Goal: Information Seeking & Learning: Learn about a topic

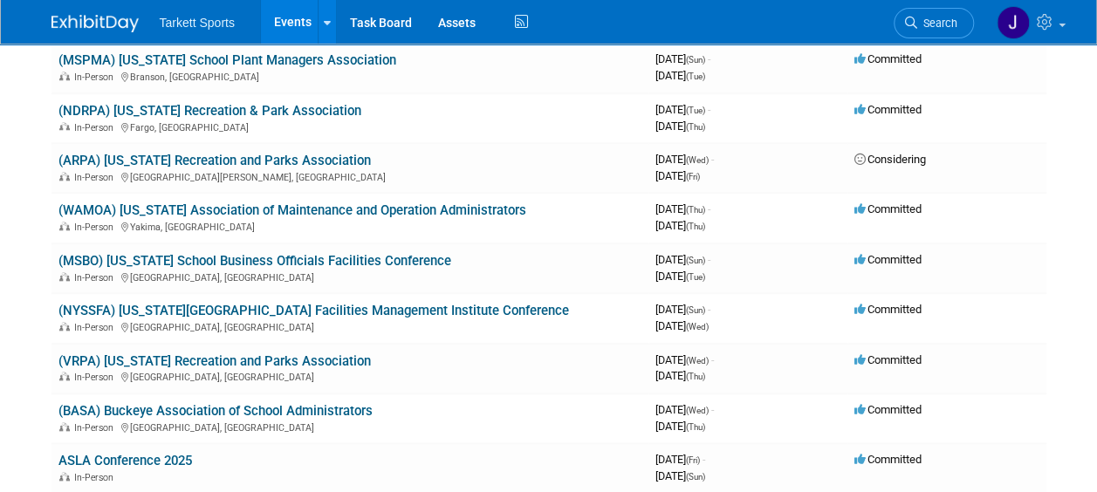
scroll to position [786, 0]
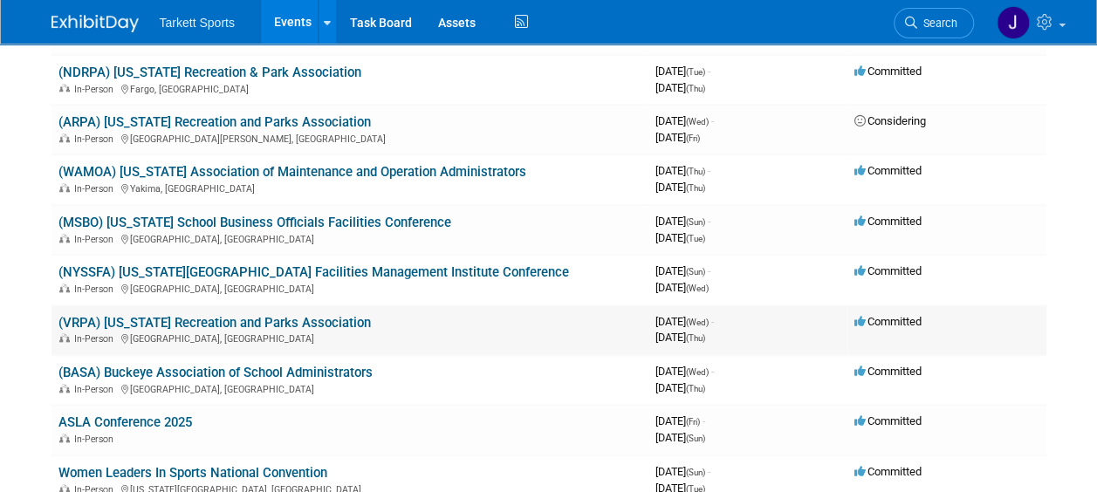
click at [500, 326] on td "(VRPA) Vermont Recreation and Parks Association In-Person Killington, VT" at bounding box center [349, 331] width 597 height 50
click at [321, 321] on link "(VRPA) [US_STATE] Recreation and Parks Association" at bounding box center [214, 323] width 312 height 16
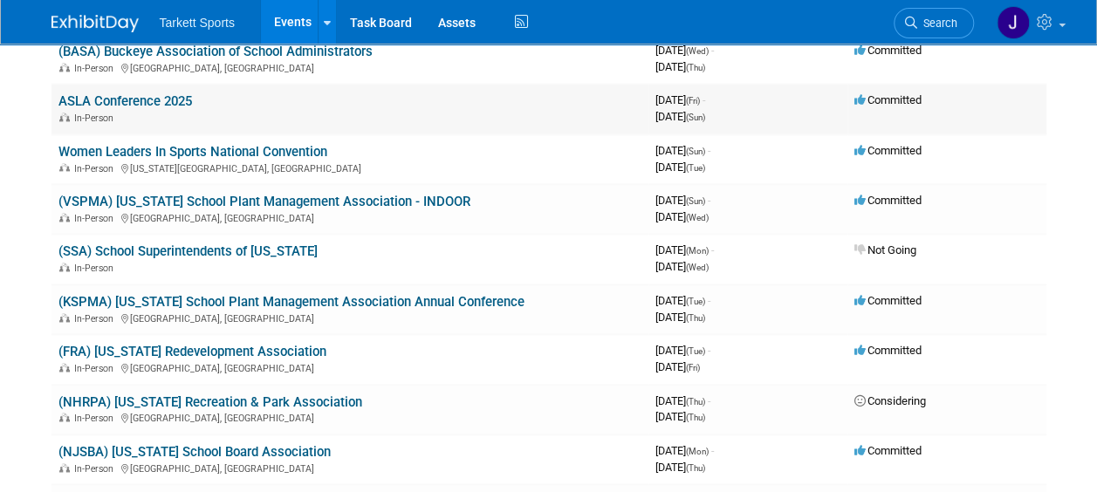
scroll to position [1135, 0]
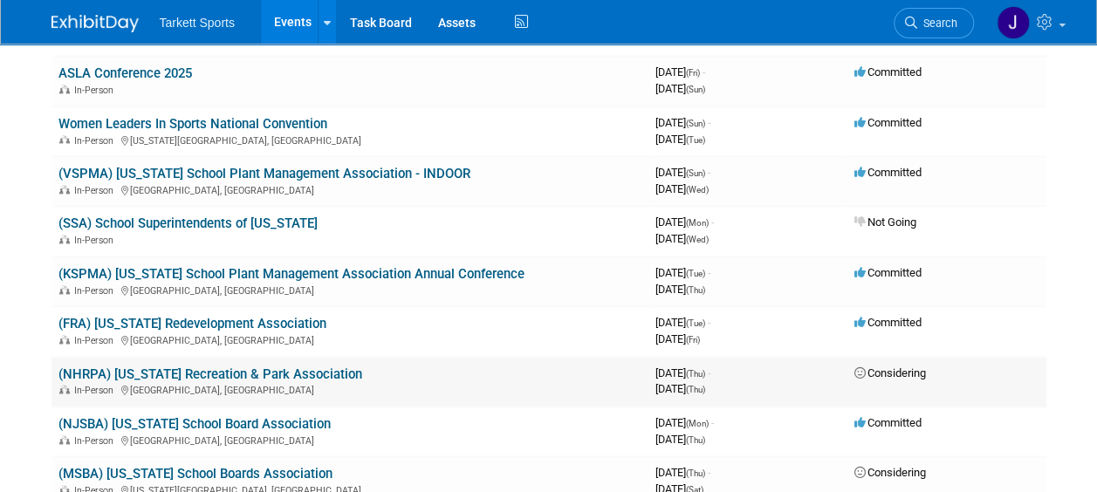
click at [362, 371] on link "(NHRPA) [US_STATE] Recreation & Park Association" at bounding box center [210, 375] width 304 height 16
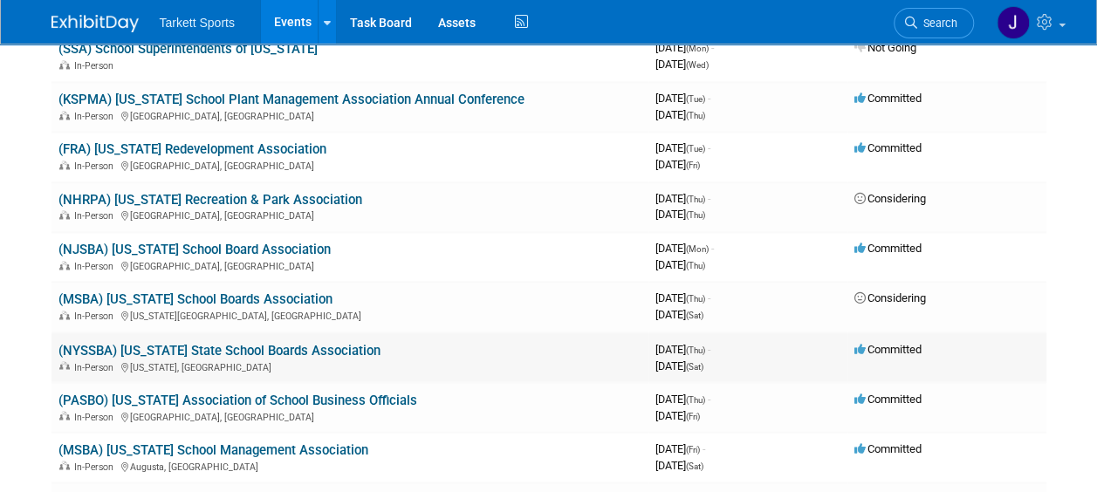
scroll to position [1397, 0]
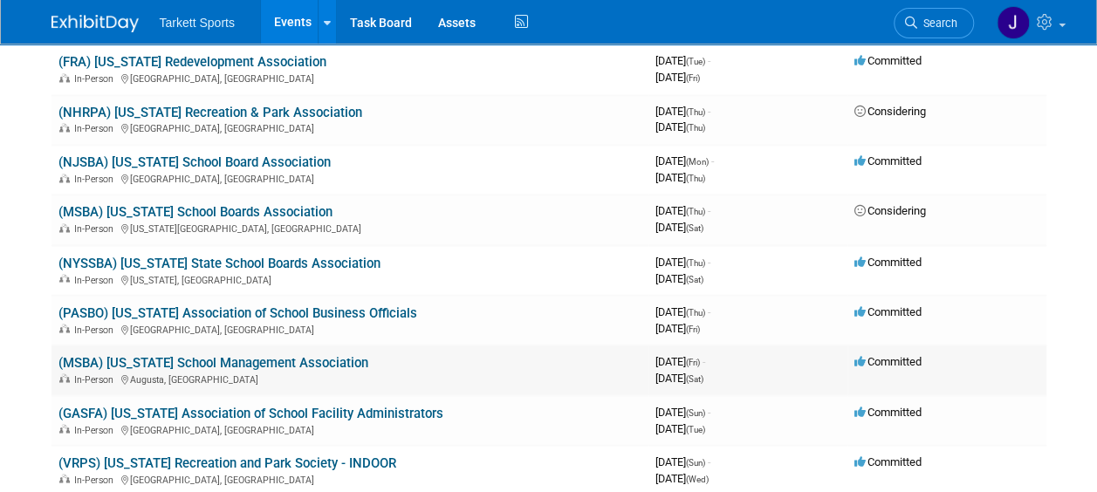
click at [314, 362] on link "(MSBA) [US_STATE] School Management Association" at bounding box center [213, 362] width 310 height 16
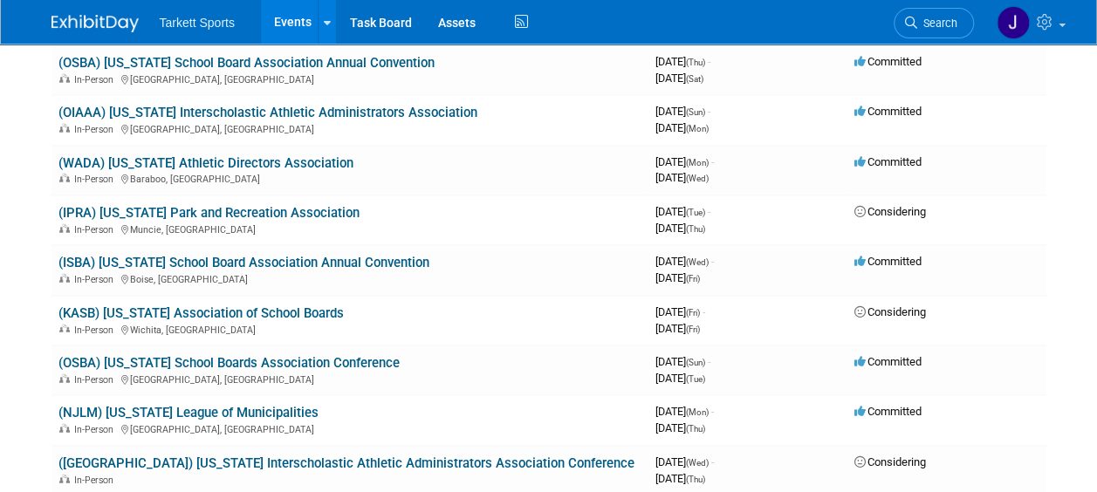
scroll to position [2182, 0]
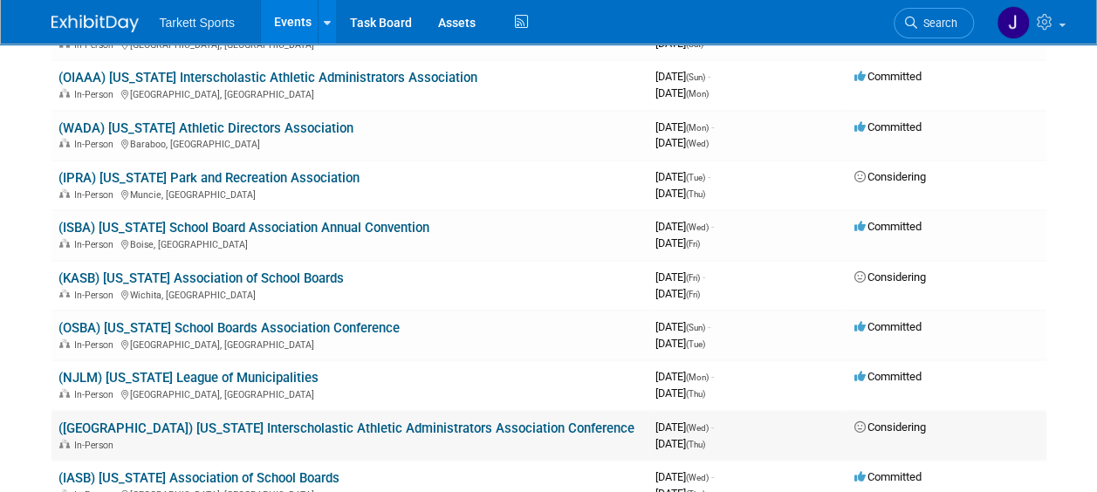
click at [335, 431] on link "([GEOGRAPHIC_DATA]) [US_STATE] Interscholastic Athletic Administrators Associat…" at bounding box center [346, 429] width 576 height 16
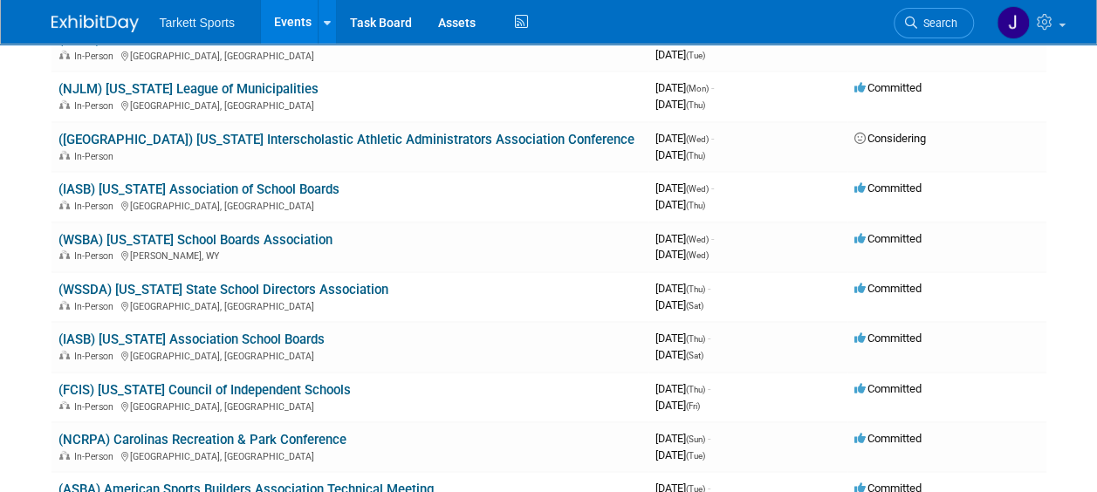
scroll to position [2444, 0]
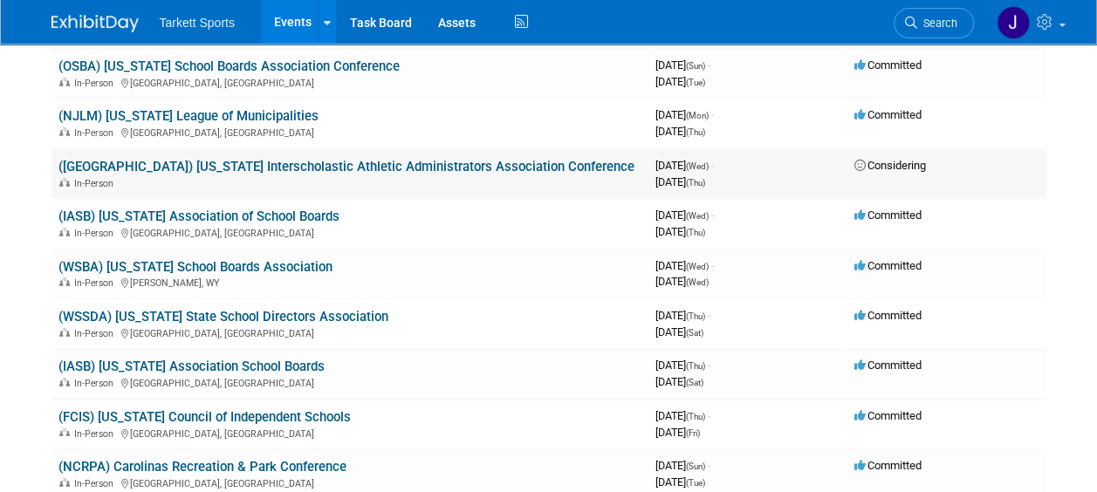
click at [522, 166] on link "([GEOGRAPHIC_DATA]) [US_STATE] Interscholastic Athletic Administrators Associat…" at bounding box center [346, 167] width 576 height 16
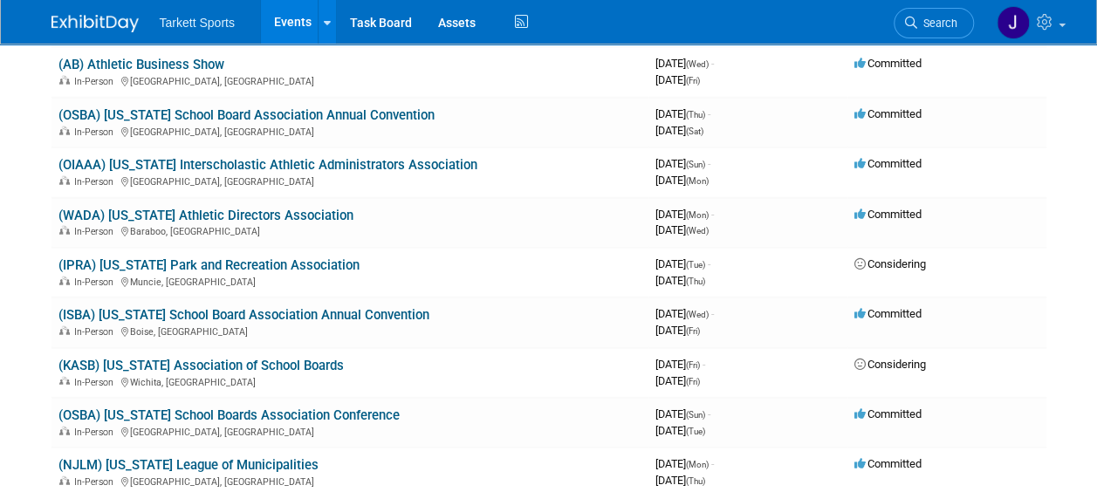
scroll to position [2182, 0]
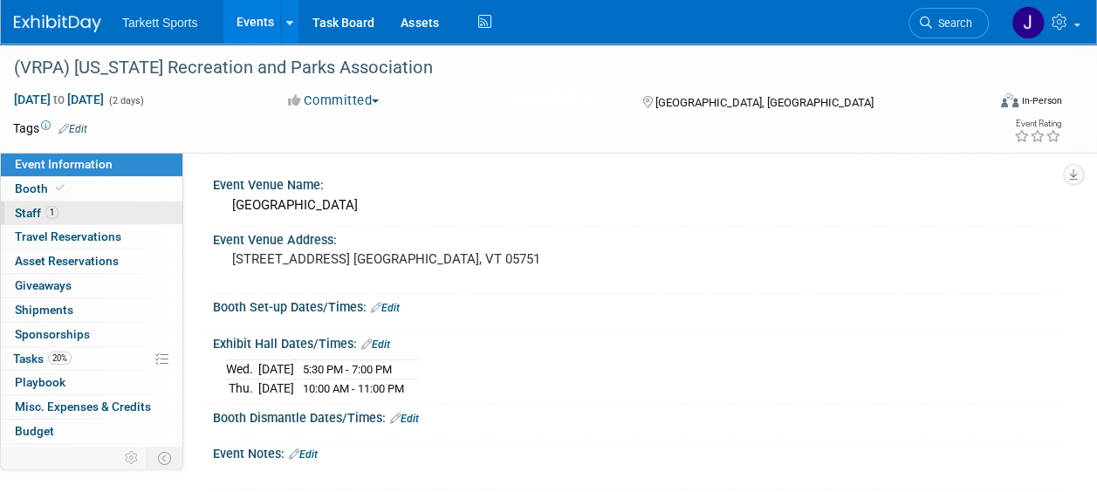
click at [33, 212] on span "Staff 1" at bounding box center [37, 213] width 44 height 14
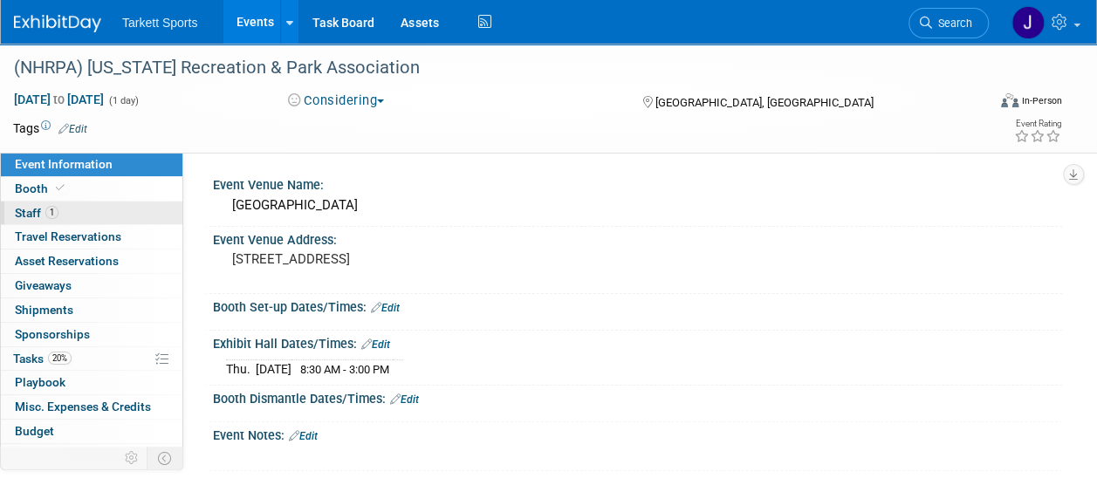
click at [31, 215] on span "Staff 1" at bounding box center [37, 213] width 44 height 14
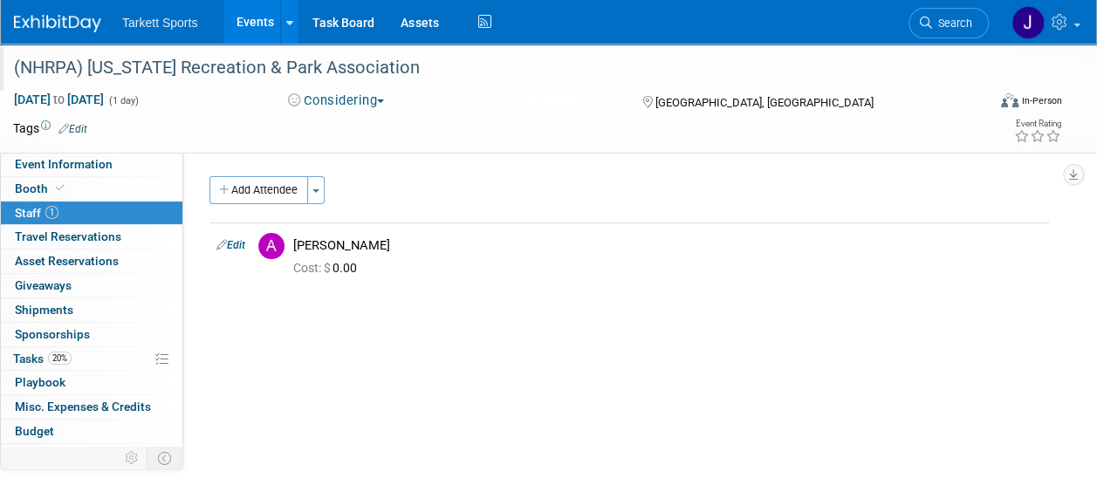
drag, startPoint x: 468, startPoint y: 68, endPoint x: 14, endPoint y: 74, distance: 453.9
click at [14, 74] on div "(NHRPA) [US_STATE] Recreation & Park Association" at bounding box center [490, 67] width 965 height 31
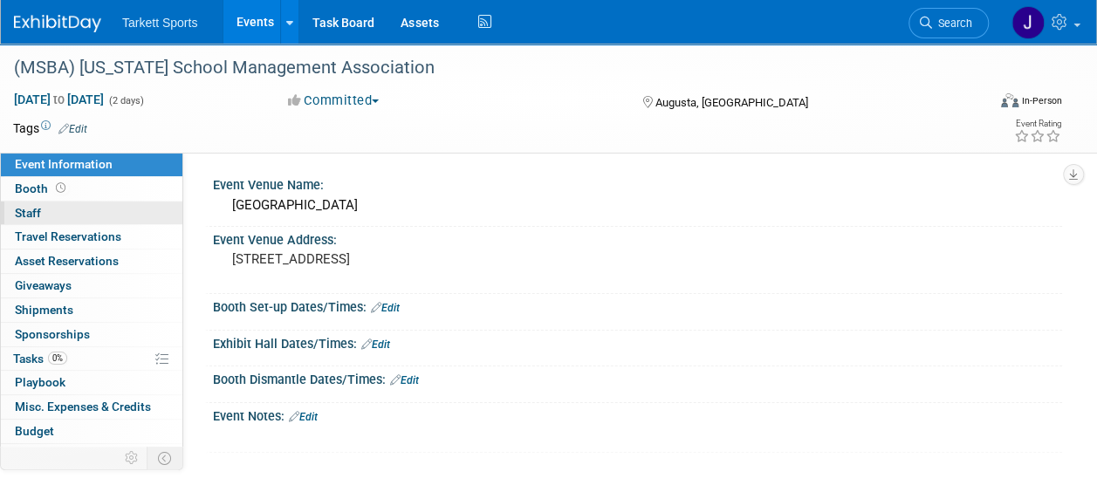
click at [31, 204] on link "0 Staff 0" at bounding box center [92, 214] width 182 height 24
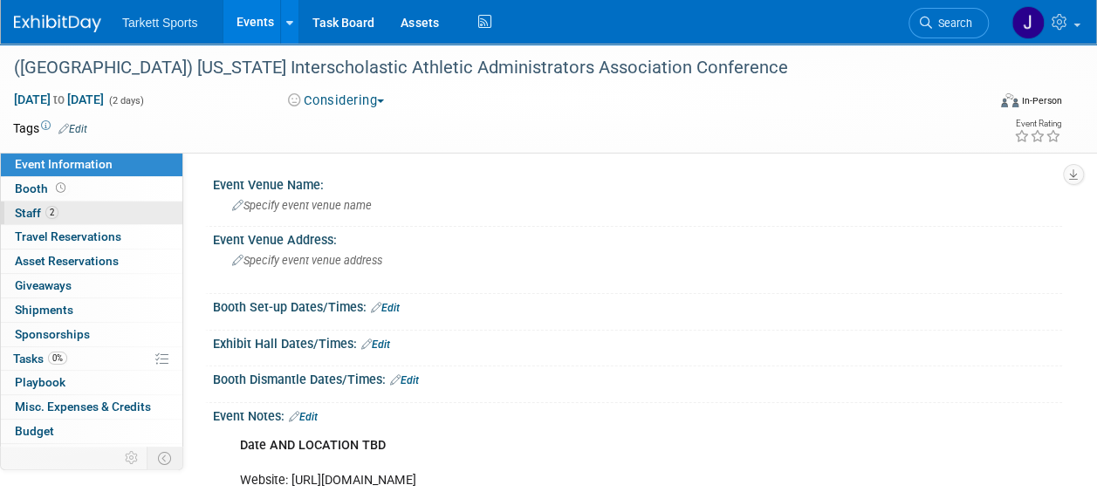
click at [31, 212] on span "Staff 2" at bounding box center [37, 213] width 44 height 14
